Goal: Task Accomplishment & Management: Manage account settings

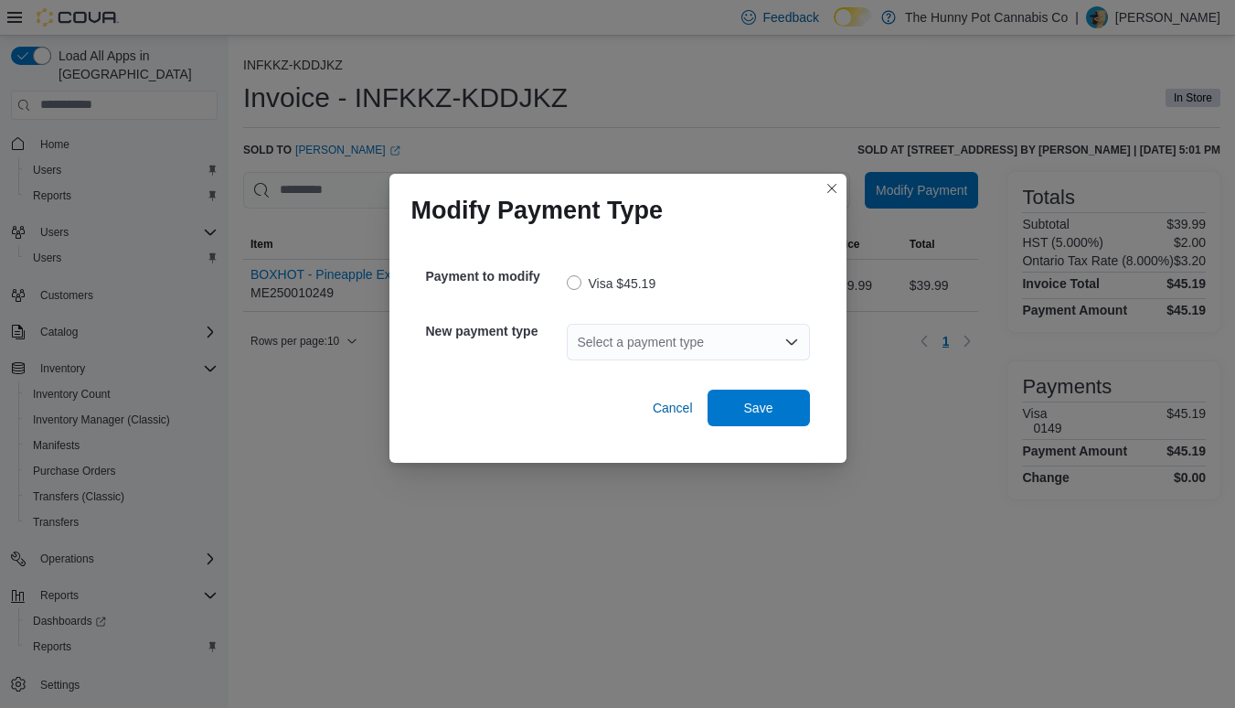
click at [665, 342] on div "Select a payment type" at bounding box center [688, 342] width 243 height 37
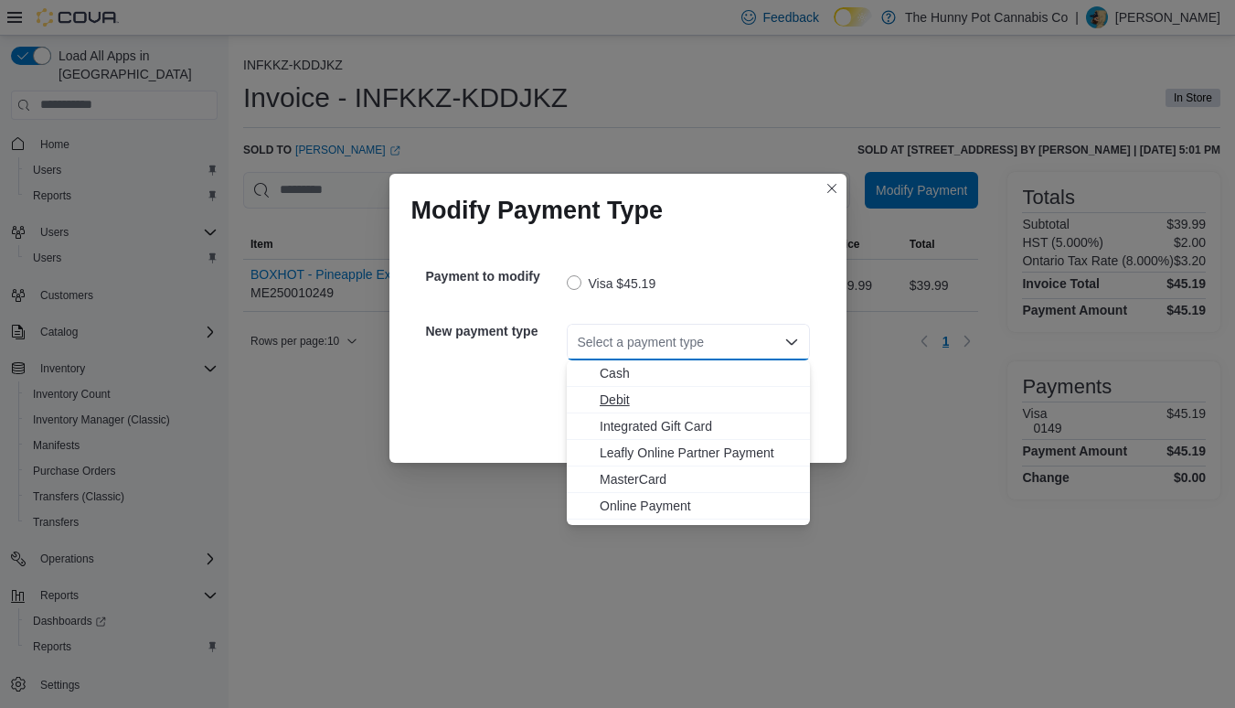
click at [613, 400] on span "Debit" at bounding box center [699, 399] width 199 height 18
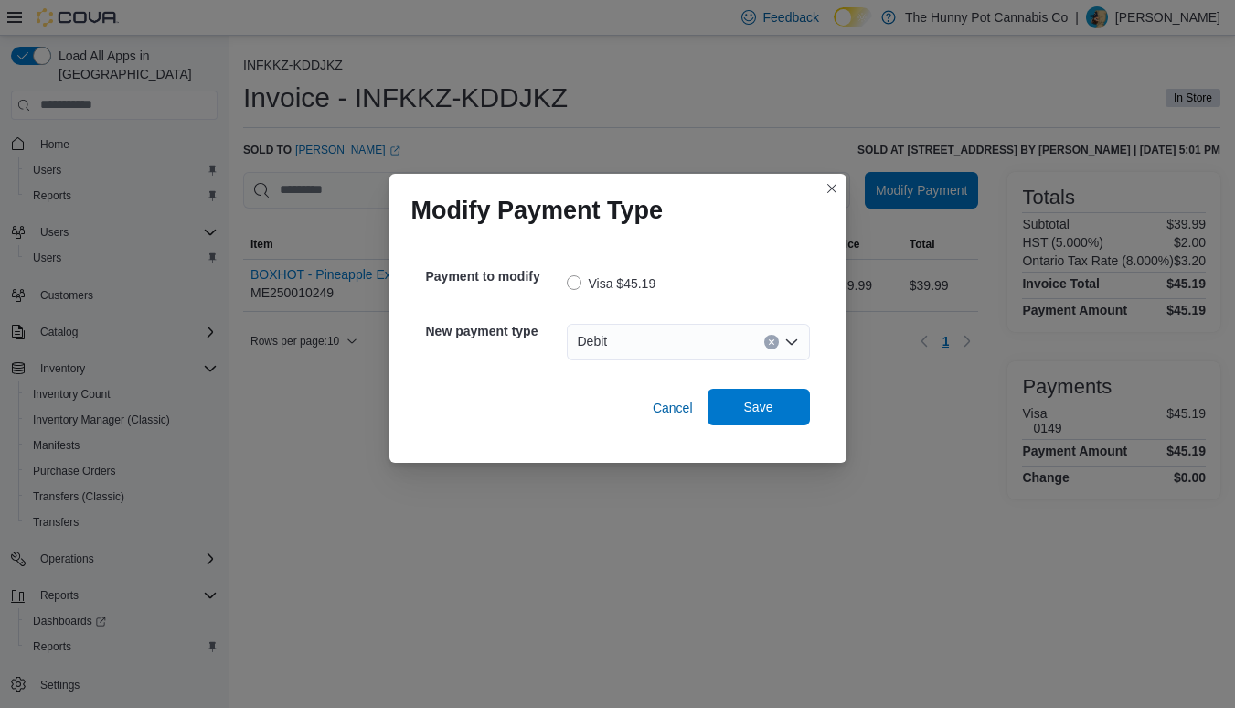
click at [733, 409] on span "Save" at bounding box center [759, 407] width 80 height 37
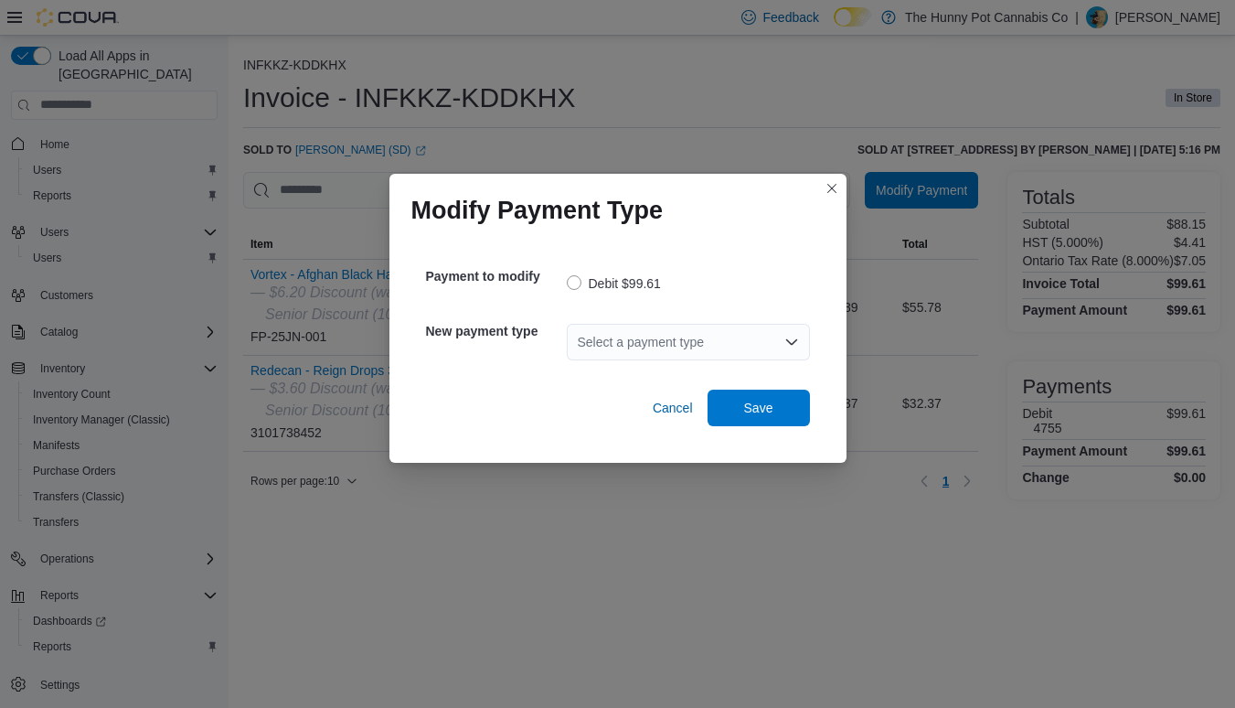
click at [642, 342] on div "Select a payment type" at bounding box center [688, 342] width 243 height 37
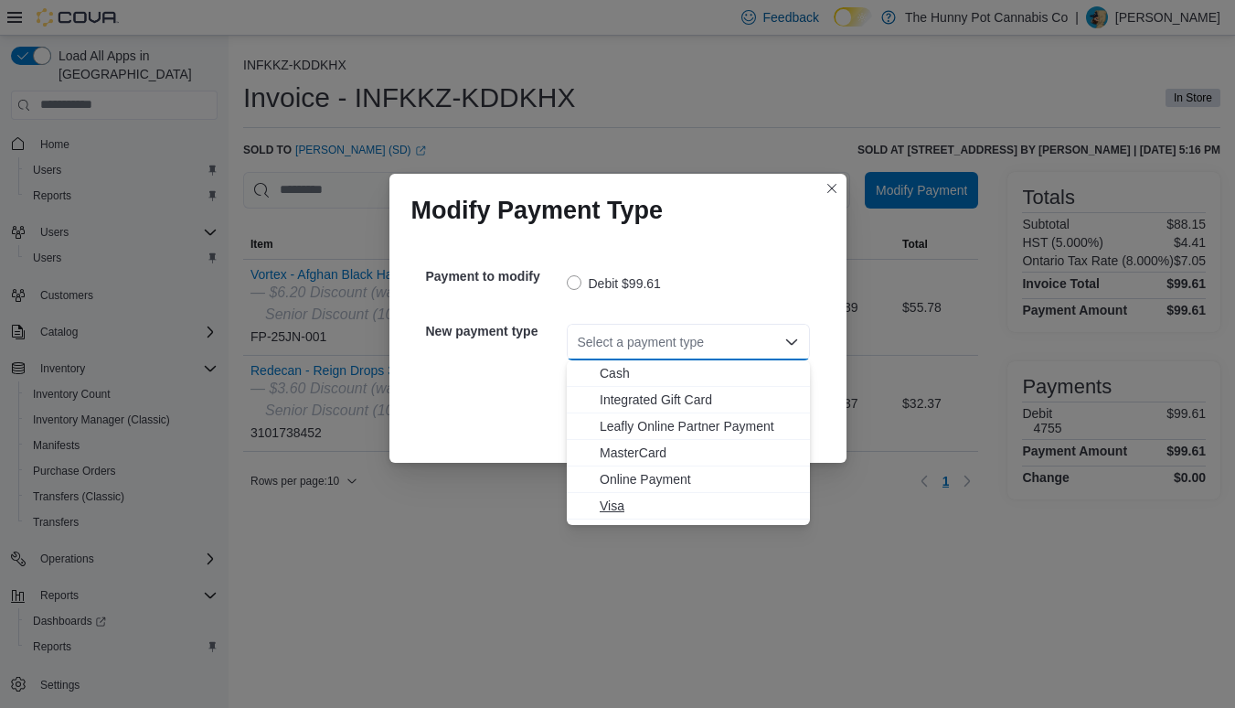
click at [616, 502] on span "Visa" at bounding box center [699, 506] width 199 height 18
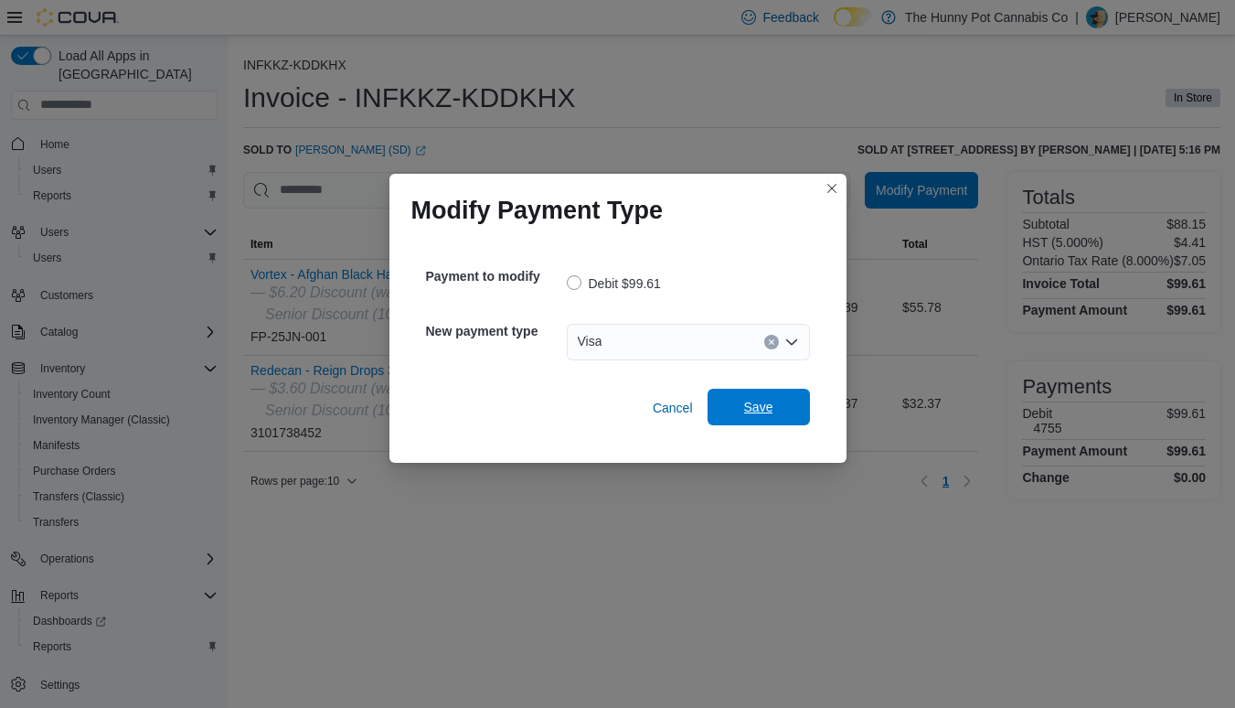
click at [762, 407] on span "Save" at bounding box center [758, 407] width 29 height 18
